Goal: Task Accomplishment & Management: Complete application form

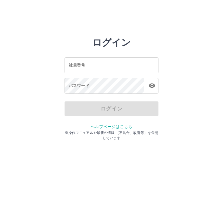
click at [88, 64] on input "社員番号" at bounding box center [111, 65] width 94 height 16
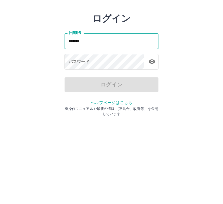
type input "*******"
click at [81, 78] on div "パスワード パスワード" at bounding box center [111, 86] width 94 height 16
click at [77, 78] on div "パスワード パスワード" at bounding box center [111, 86] width 94 height 16
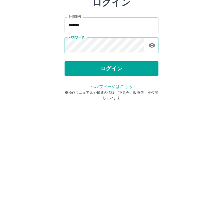
click at [108, 101] on button "ログイン" at bounding box center [111, 108] width 94 height 15
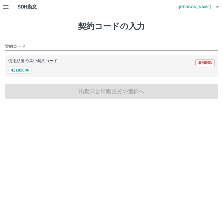
click at [25, 71] on button "42182006" at bounding box center [19, 69] width 23 height 7
type input "********"
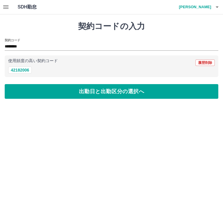
click at [77, 91] on button "出勤日と出勤区分の選択へ" at bounding box center [111, 91] width 213 height 15
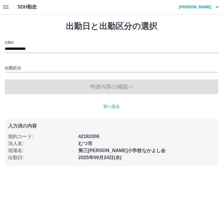
click at [14, 66] on input "出勤区分" at bounding box center [111, 68] width 213 height 7
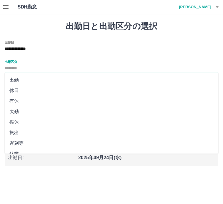
click at [18, 80] on li "出勤" at bounding box center [111, 80] width 213 height 11
type input "**"
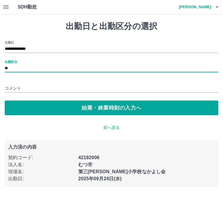
click at [87, 106] on button "始業・終業時刻の入力へ" at bounding box center [111, 107] width 213 height 15
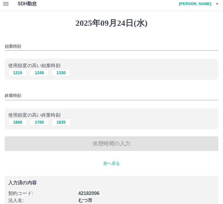
scroll to position [4, 0]
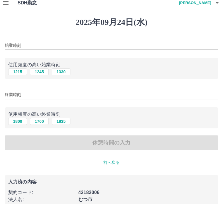
click at [15, 74] on button "1215" at bounding box center [17, 72] width 19 height 7
type input "****"
click at [45, 120] on button "1700" at bounding box center [39, 121] width 19 height 7
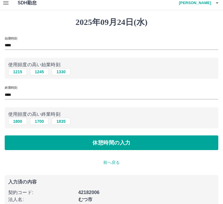
click at [13, 96] on input "****" at bounding box center [111, 95] width 213 height 8
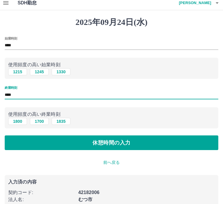
scroll to position [4, 0]
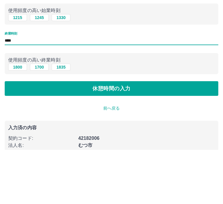
type input "****"
click at [115, 136] on button "休憩時間の入力" at bounding box center [111, 143] width 213 height 15
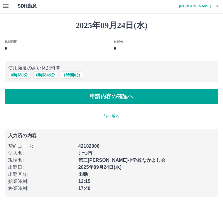
scroll to position [1, 0]
click at [112, 117] on p "前へ戻る" at bounding box center [111, 116] width 213 height 6
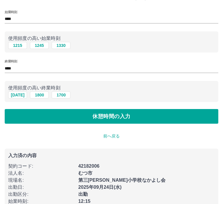
click at [112, 136] on p "前へ戻る" at bounding box center [111, 136] width 213 height 6
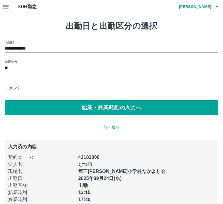
click at [11, 87] on input "コメント" at bounding box center [111, 88] width 213 height 8
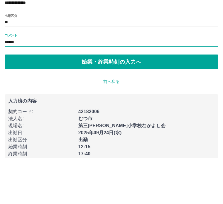
click at [5, 84] on input "******" at bounding box center [111, 88] width 213 height 8
type input "**********"
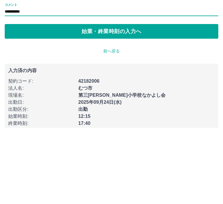
click at [128, 100] on button "始業・終業時刻の入力へ" at bounding box center [111, 107] width 213 height 15
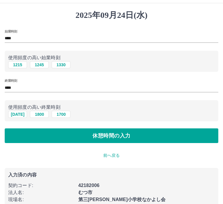
click at [120, 134] on button "休憩時間の入力" at bounding box center [111, 135] width 213 height 15
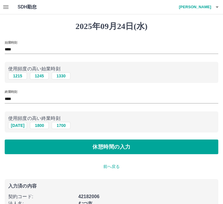
scroll to position [8, 0]
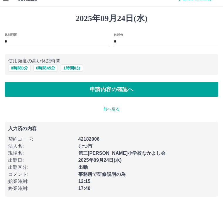
click at [117, 89] on button "申請内容の確認へ" at bounding box center [111, 89] width 213 height 15
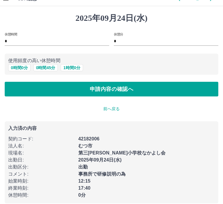
scroll to position [8, 0]
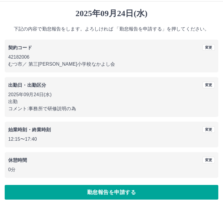
scroll to position [15, 0]
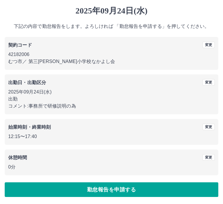
click at [130, 187] on button "勤怠報告を申請する" at bounding box center [111, 189] width 213 height 15
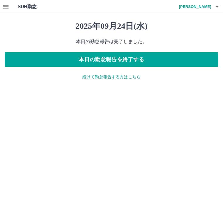
click at [8, 7] on icon "button" at bounding box center [5, 7] width 7 height 7
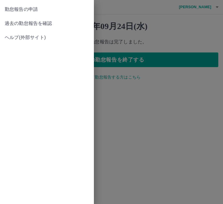
click at [153, 59] on div at bounding box center [111, 102] width 223 height 204
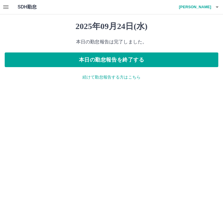
click at [128, 60] on button "本日の勤怠報告を終了する" at bounding box center [111, 59] width 213 height 15
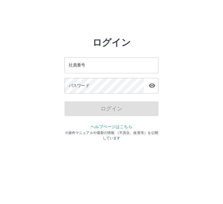
click at [93, 64] on input "社員番号" at bounding box center [111, 65] width 94 height 16
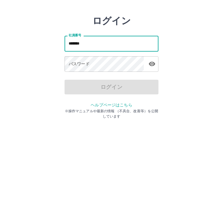
type input "*******"
click at [78, 78] on div "パスワード パスワード" at bounding box center [111, 86] width 94 height 16
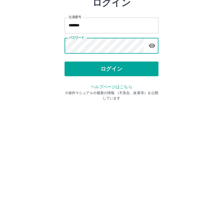
click at [103, 101] on button "ログイン" at bounding box center [111, 108] width 94 height 15
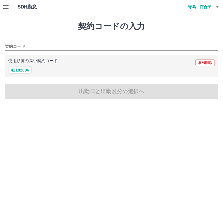
click at [8, 5] on icon "button" at bounding box center [5, 7] width 7 height 7
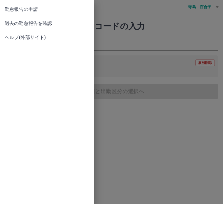
click at [31, 10] on span "勤怠報告の申請" at bounding box center [47, 9] width 84 height 7
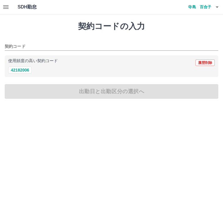
click at [6, 7] on icon "button" at bounding box center [5, 7] width 5 height 4
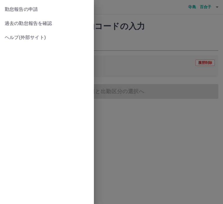
click at [40, 23] on span "過去の勤怠報告を確認" at bounding box center [47, 23] width 84 height 7
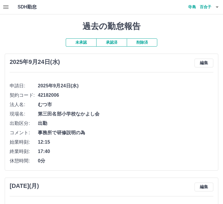
click at [114, 42] on button "承認済" at bounding box center [111, 42] width 30 height 8
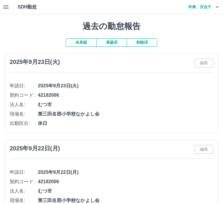
click at [117, 40] on button "承認済" at bounding box center [111, 42] width 30 height 8
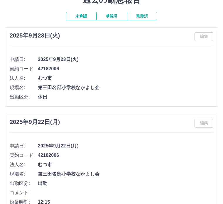
scroll to position [23, 0]
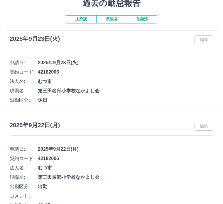
click at [112, 16] on button "承認済" at bounding box center [111, 20] width 30 height 8
click at [79, 18] on button "未承認" at bounding box center [81, 20] width 30 height 8
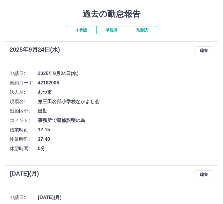
scroll to position [13, 0]
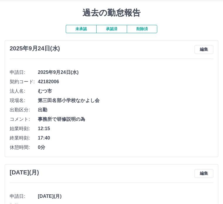
click at [22, 16] on h1 "過去の勤怠報告" at bounding box center [111, 13] width 213 height 10
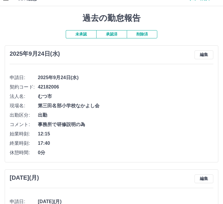
scroll to position [0, 0]
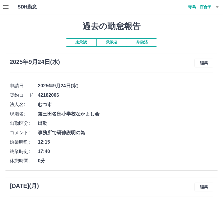
click at [216, 5] on icon "button" at bounding box center [216, 7] width 7 height 7
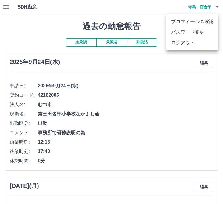
click at [191, 42] on li "ログアウト" at bounding box center [192, 42] width 52 height 11
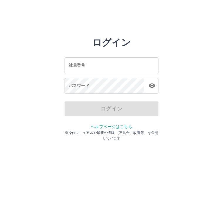
click at [213, 131] on html "ログイン 社員番号 社員番号 パスワード パスワード ログイン ヘルプページはこちら ※操作マニュアルや最新の情報 （不具合、改善等）を公開しています" at bounding box center [111, 65] width 223 height 131
